Goal: Task Accomplishment & Management: Use online tool/utility

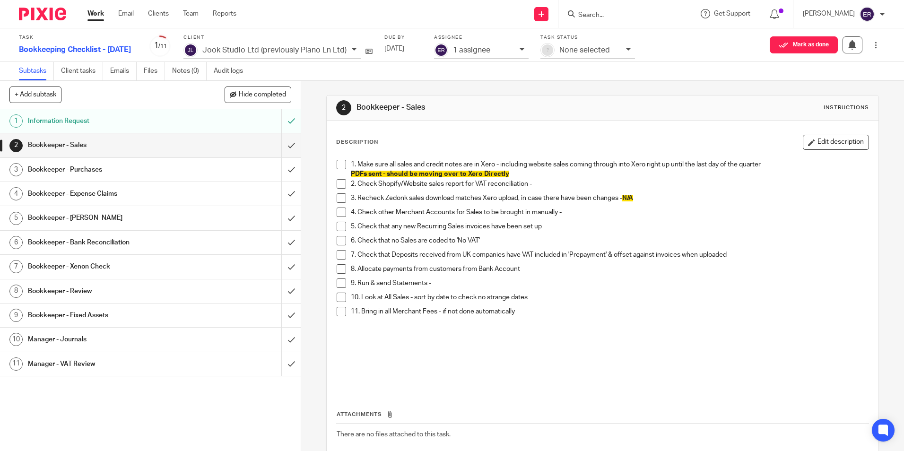
scroll to position [54, 0]
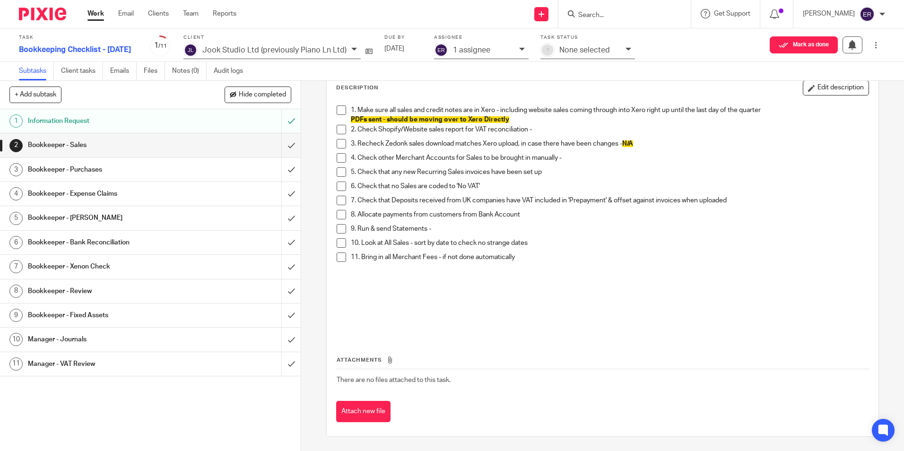
click at [140, 244] on h1 "Bookkeeper - Bank Reconciliation" at bounding box center [109, 242] width 163 height 14
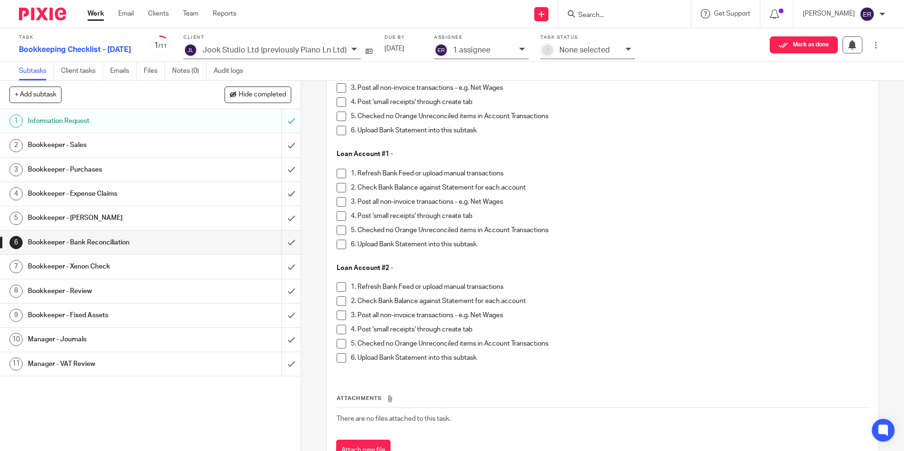
scroll to position [1600, 0]
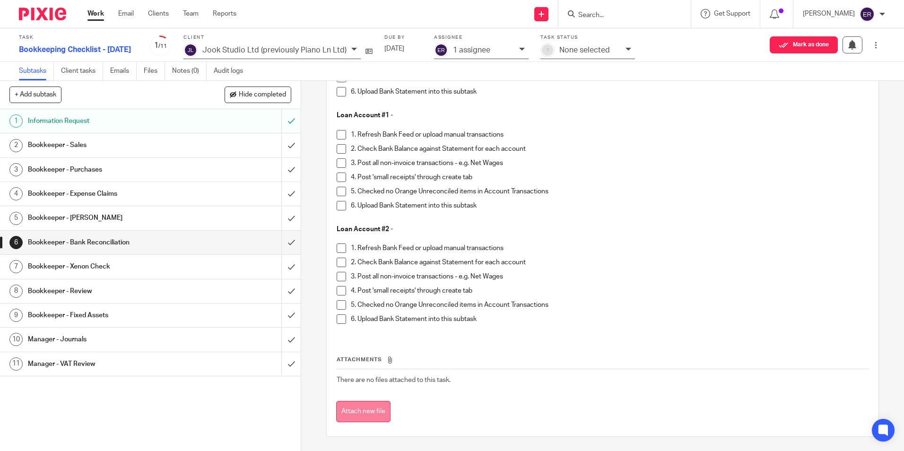
click at [373, 413] on button "Attach new file" at bounding box center [363, 411] width 54 height 21
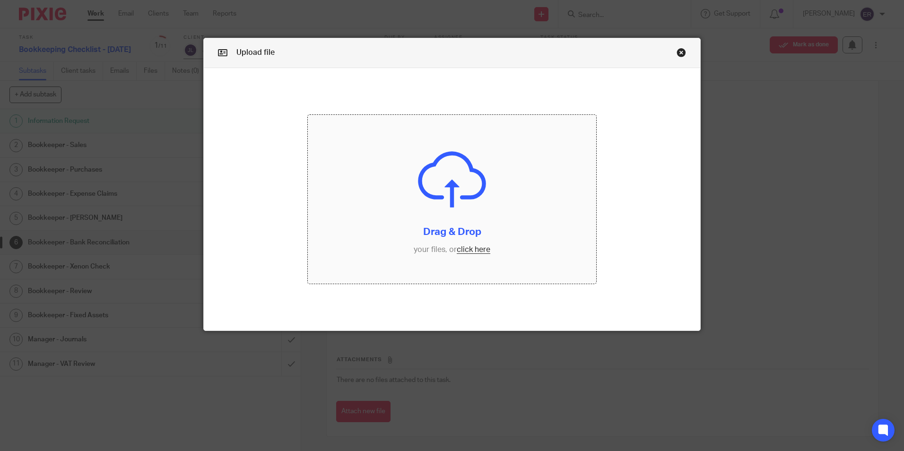
click at [472, 247] on input "file" at bounding box center [452, 199] width 288 height 169
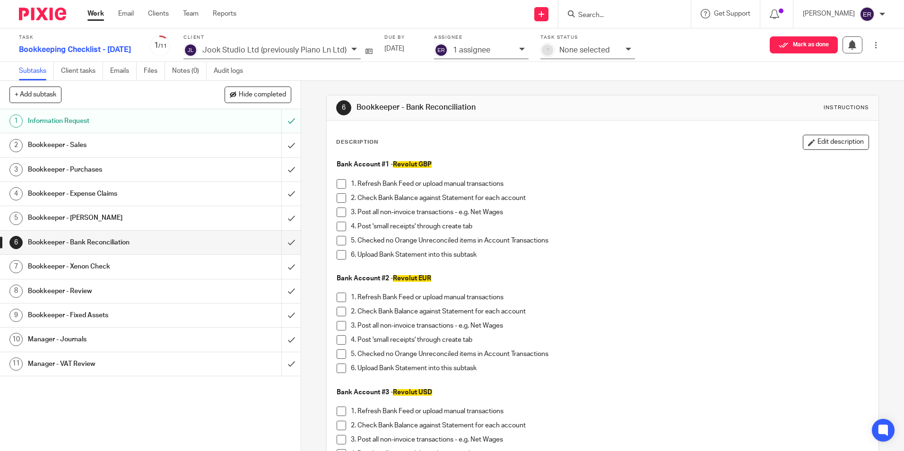
click at [165, 119] on h1 "Information Request" at bounding box center [109, 121] width 163 height 14
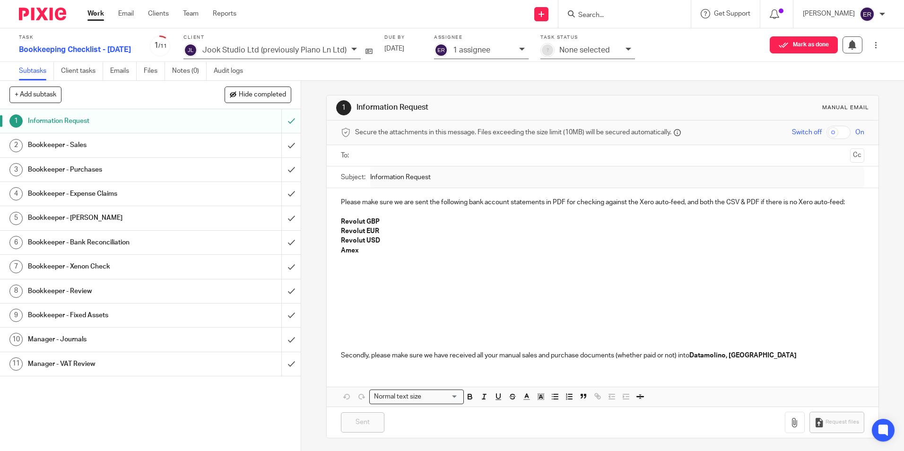
click at [397, 241] on p "Revolut USD" at bounding box center [602, 240] width 523 height 9
click at [187, 70] on link "Notes (0)" at bounding box center [189, 71] width 35 height 18
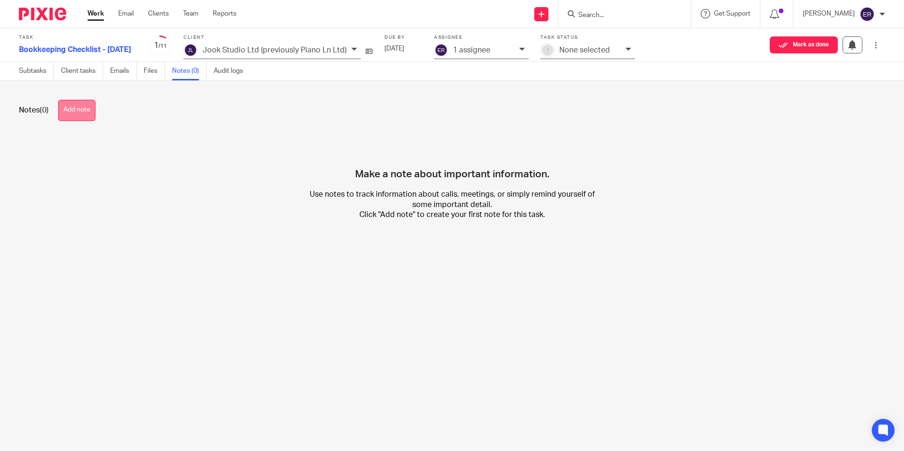
click at [93, 110] on button "Add note" at bounding box center [76, 110] width 37 height 21
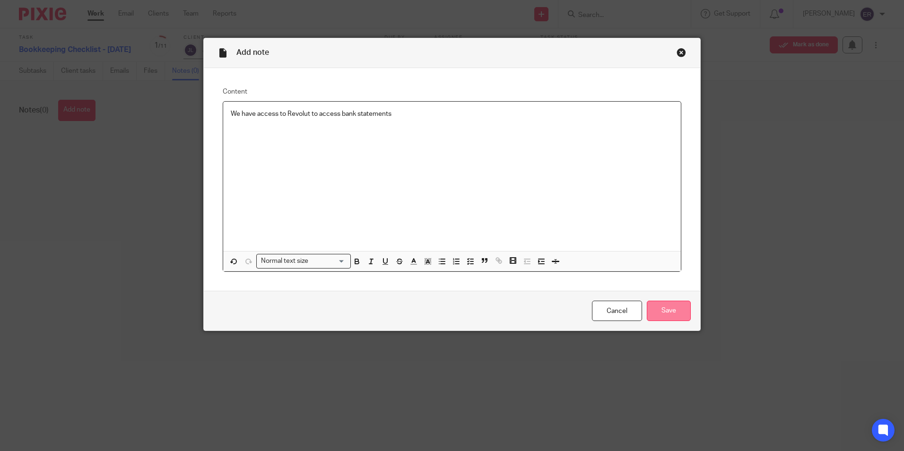
click at [660, 314] on input "Save" at bounding box center [669, 311] width 44 height 20
